Goal: Task Accomplishment & Management: Complete application form

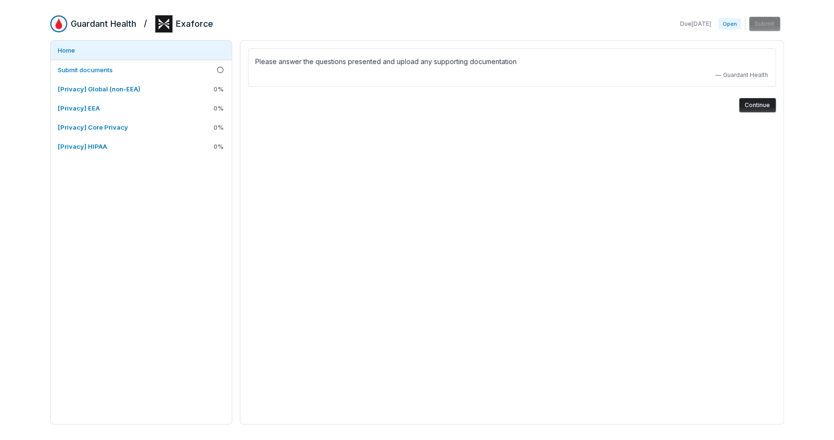
click at [313, 70] on div "Please answer the questions presented and upload any supporting documentation —…" at bounding box center [512, 67] width 528 height 38
click at [748, 104] on button "Continue" at bounding box center [757, 105] width 37 height 14
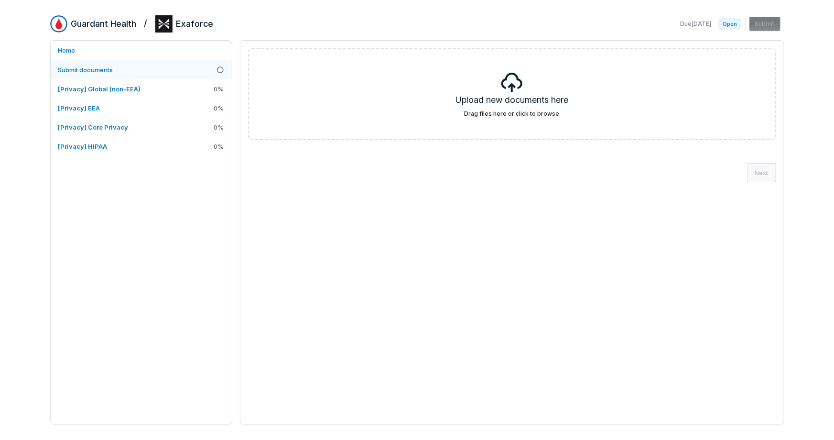
click at [98, 69] on span "Submit documents" at bounding box center [85, 70] width 55 height 8
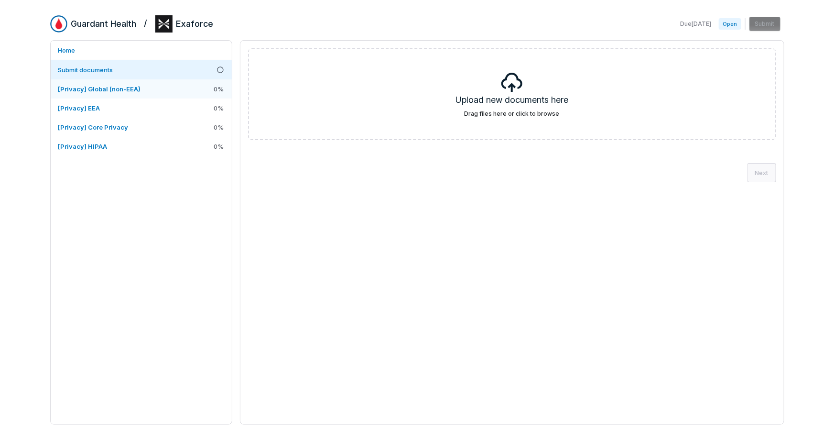
click at [111, 89] on span "[Privacy] Global (non-EEA)" at bounding box center [99, 89] width 83 height 8
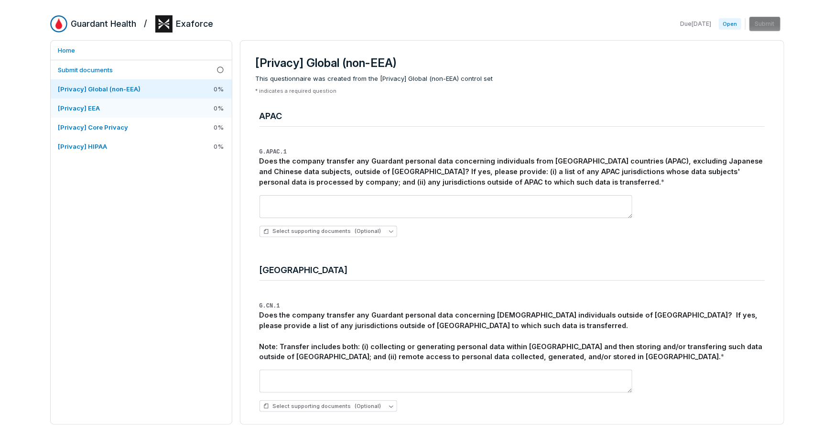
click at [103, 108] on link "[Privacy] EEA 0 %" at bounding box center [141, 107] width 181 height 19
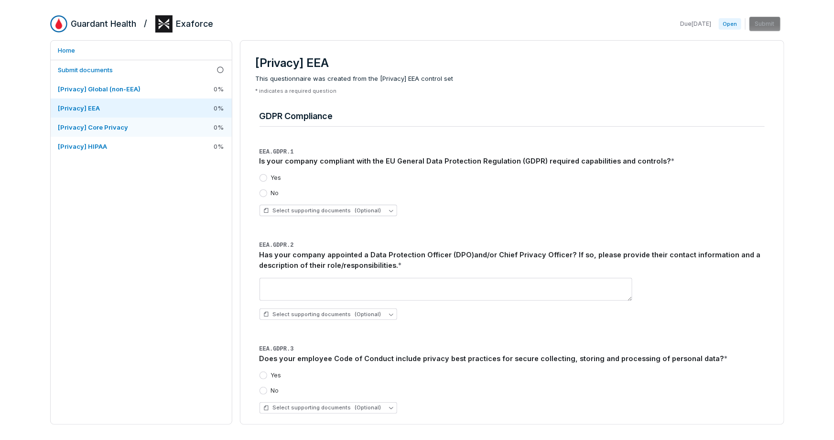
click at [94, 127] on span "[Privacy] Core Privacy" at bounding box center [93, 127] width 70 height 8
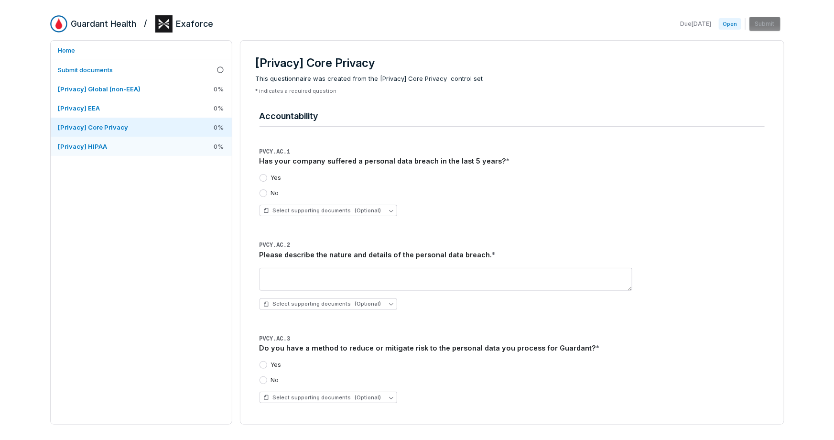
click at [92, 149] on span "[Privacy] HIPAA" at bounding box center [82, 146] width 49 height 8
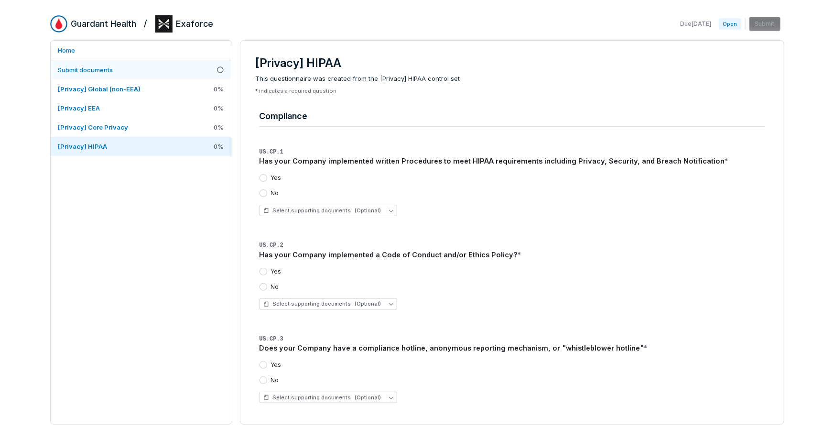
click at [85, 69] on span "Submit documents" at bounding box center [85, 70] width 55 height 8
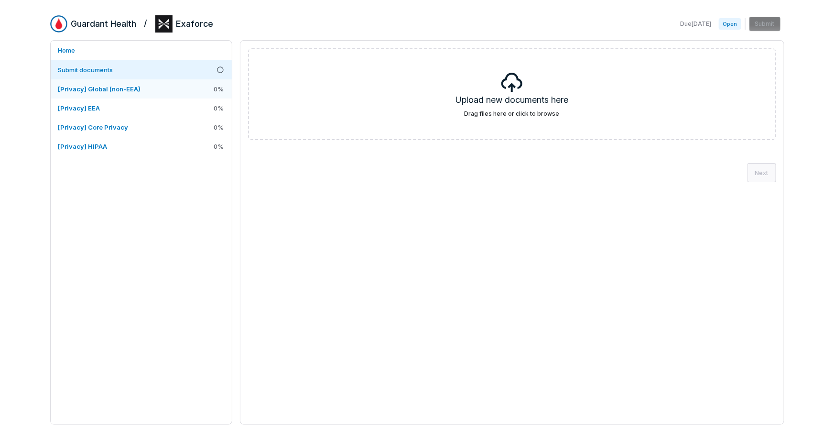
click at [133, 90] on span "[Privacy] Global (non-EEA)" at bounding box center [99, 89] width 83 height 8
